Goal: Information Seeking & Learning: Understand process/instructions

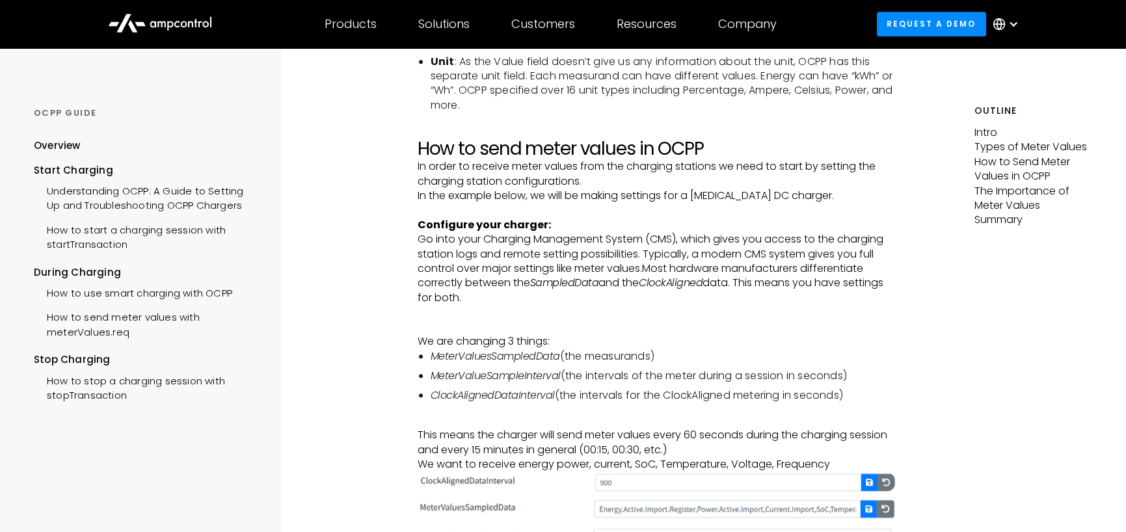
scroll to position [1712, 0]
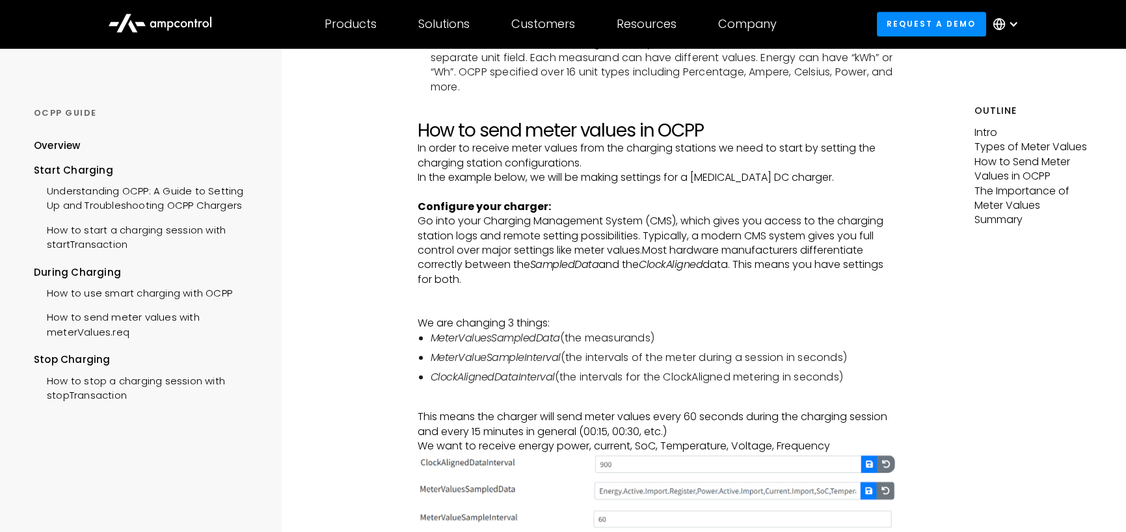
click at [540, 357] on em "MeterValueSampleInterval" at bounding box center [495, 357] width 130 height 15
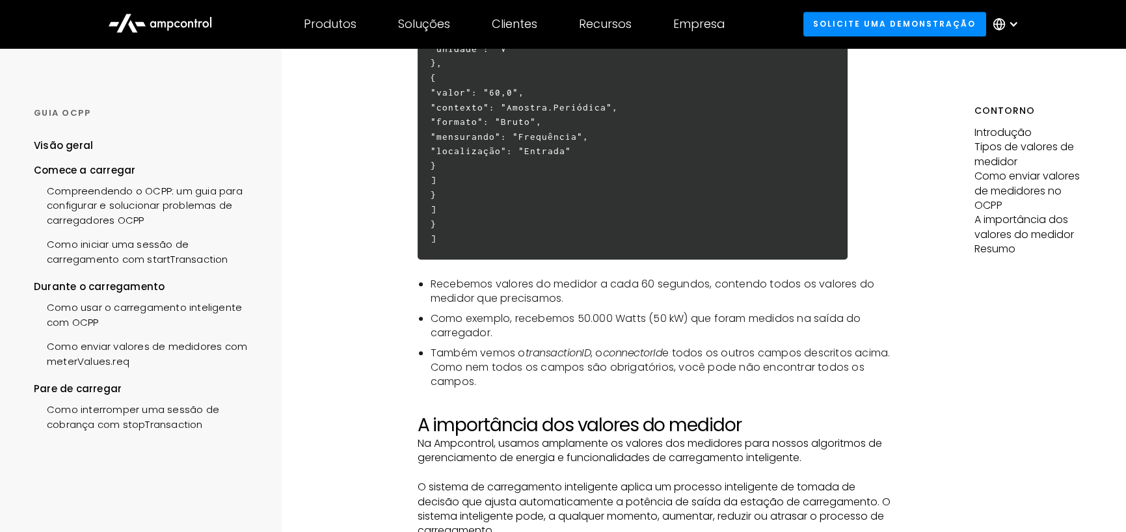
scroll to position [3326, 0]
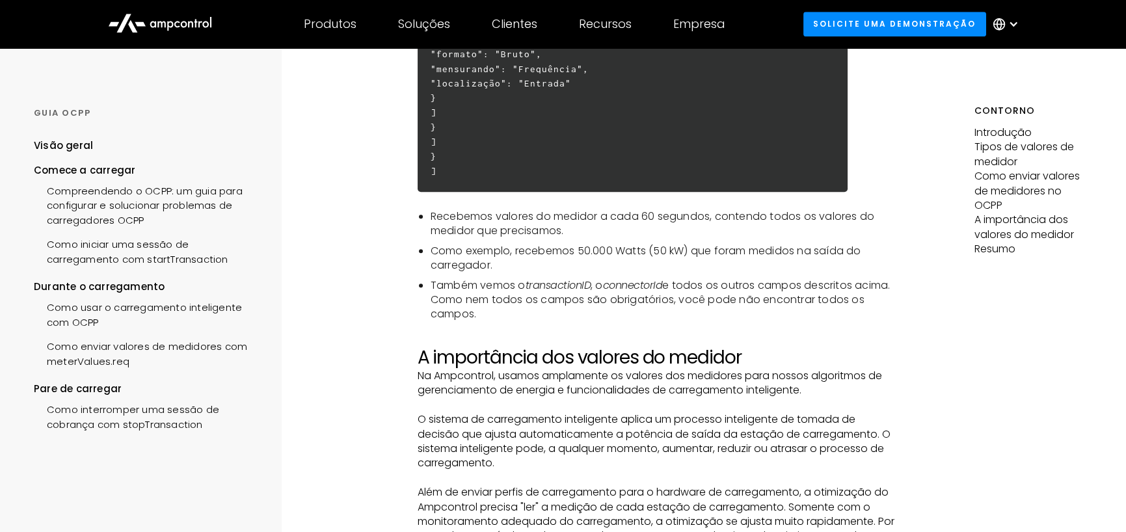
click at [637, 264] on li "Como exemplo, recebemos 50.000 Watts (50 kW) que foram medidos na saída do carr…" at bounding box center [662, 258] width 464 height 29
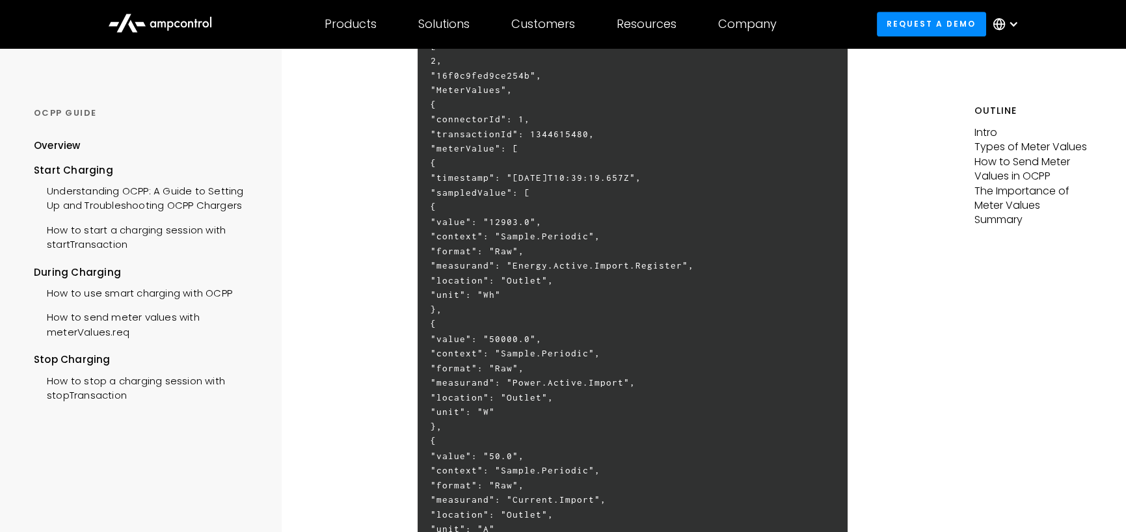
scroll to position [2276, 0]
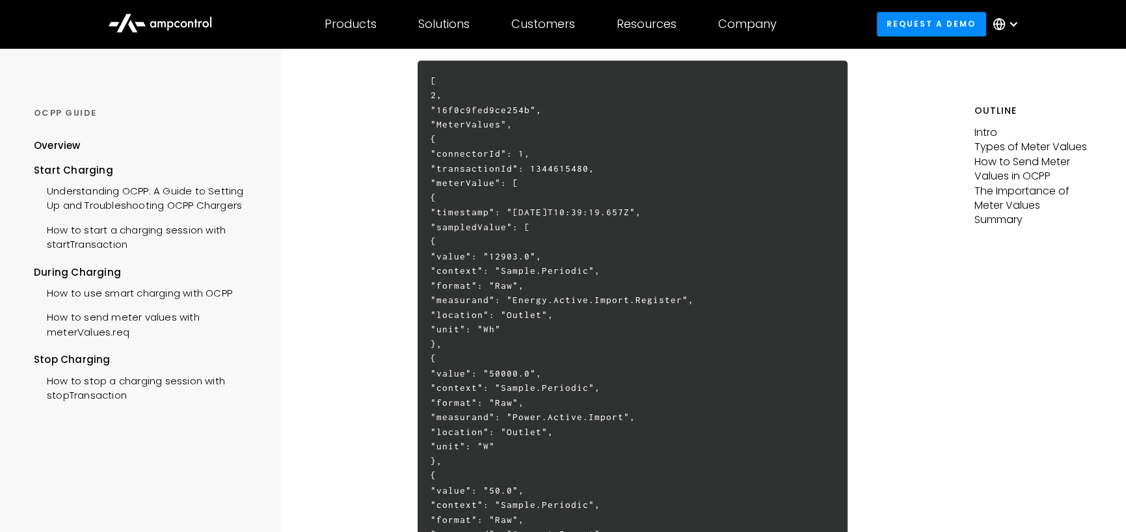
drag, startPoint x: 683, startPoint y: 416, endPoint x: 577, endPoint y: 411, distance: 105.4
copy h6 "Power.Active.Import"
drag, startPoint x: 577, startPoint y: 300, endPoint x: 741, endPoint y: 298, distance: 164.5
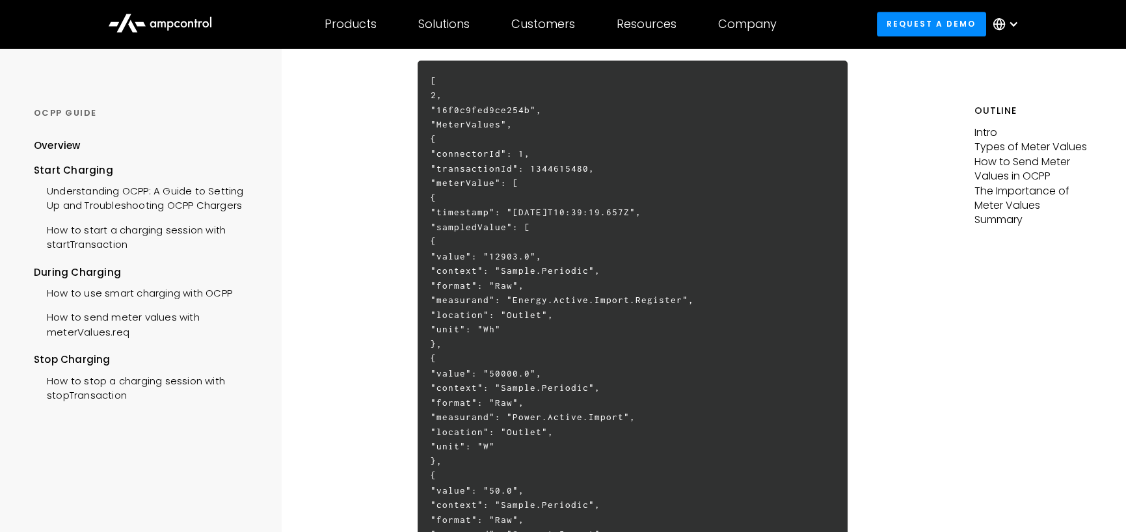
copy h6 "Energy.Active.Import.Register"
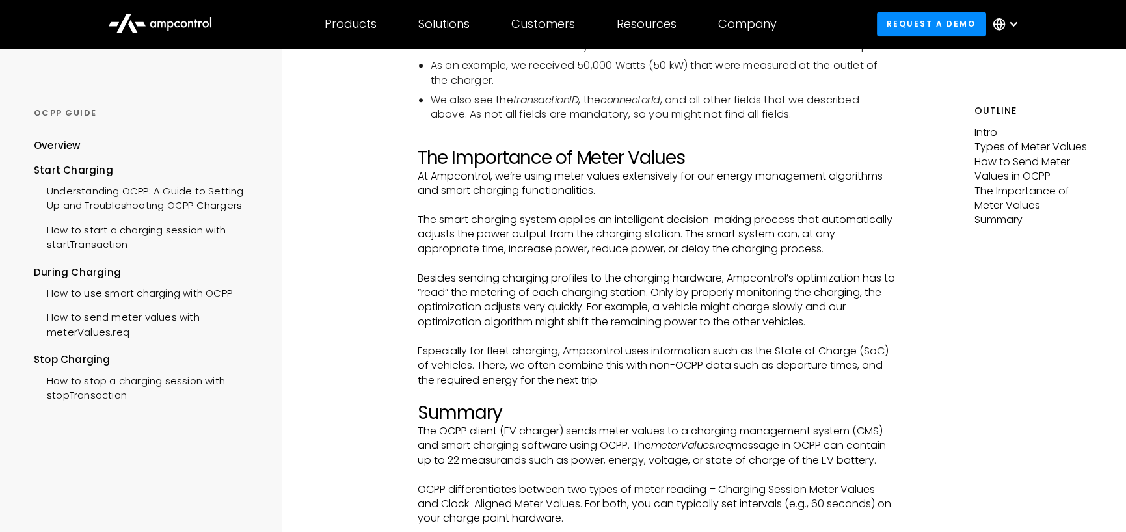
scroll to position [3381, 0]
